Goal: Navigation & Orientation: Find specific page/section

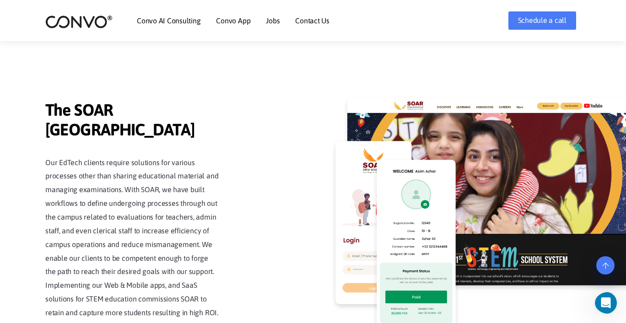
scroll to position [1890, 0]
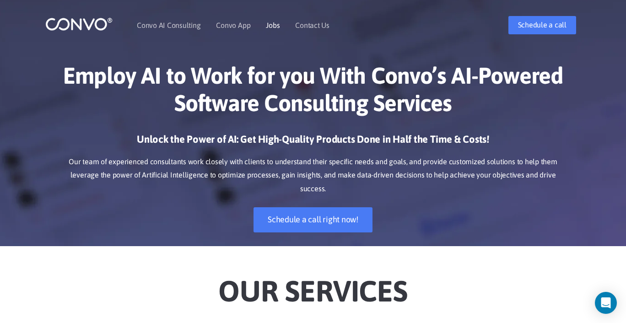
click at [270, 26] on link "Jobs" at bounding box center [273, 25] width 14 height 7
